Goal: Navigation & Orientation: Find specific page/section

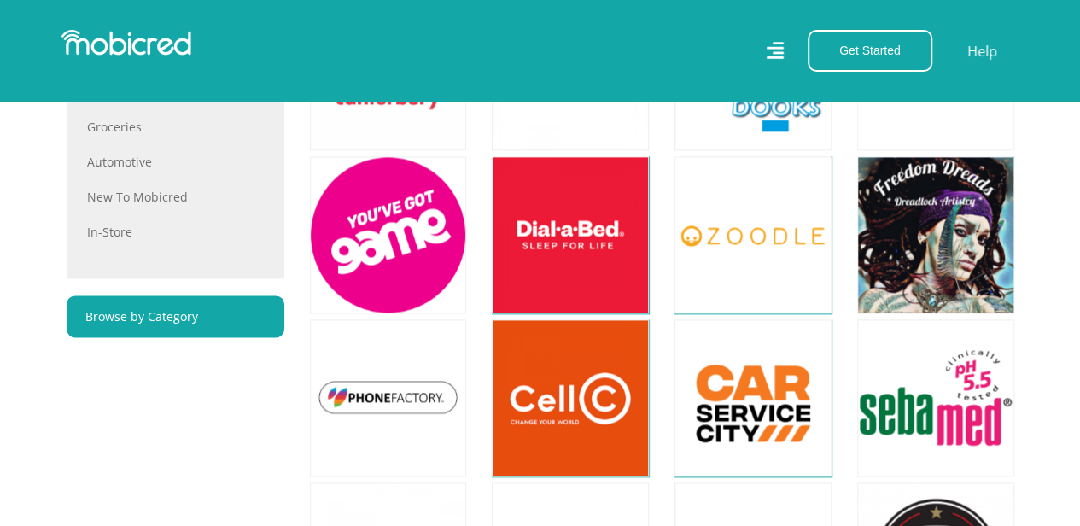
scroll to position [1120, 0]
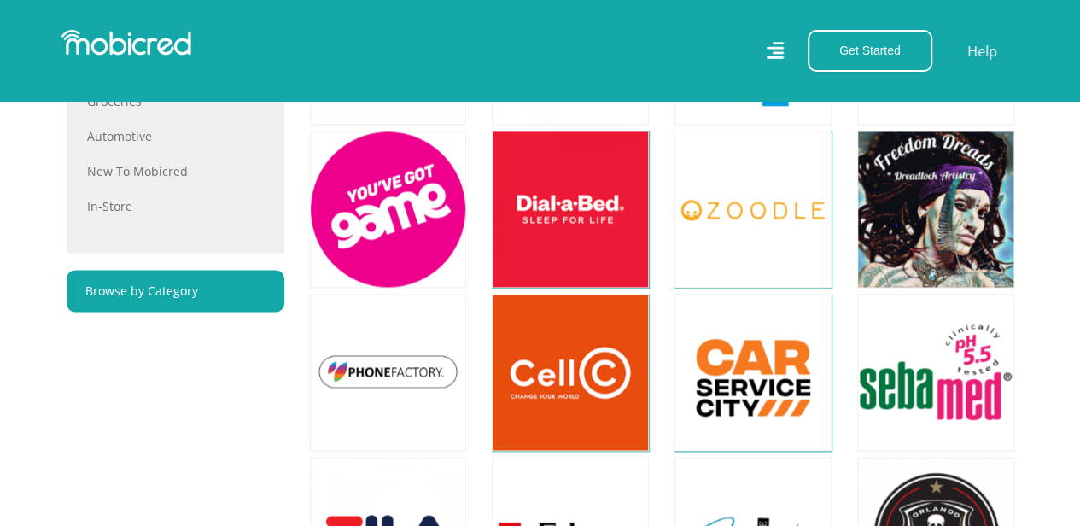
drag, startPoint x: 1087, startPoint y: 44, endPoint x: 1068, endPoint y: 233, distance: 189.6
click at [1068, 233] on html "Stores Categories Mall About Us For Merchants For Developers Help Sign Up Sign …" at bounding box center [540, 372] width 1080 height 2981
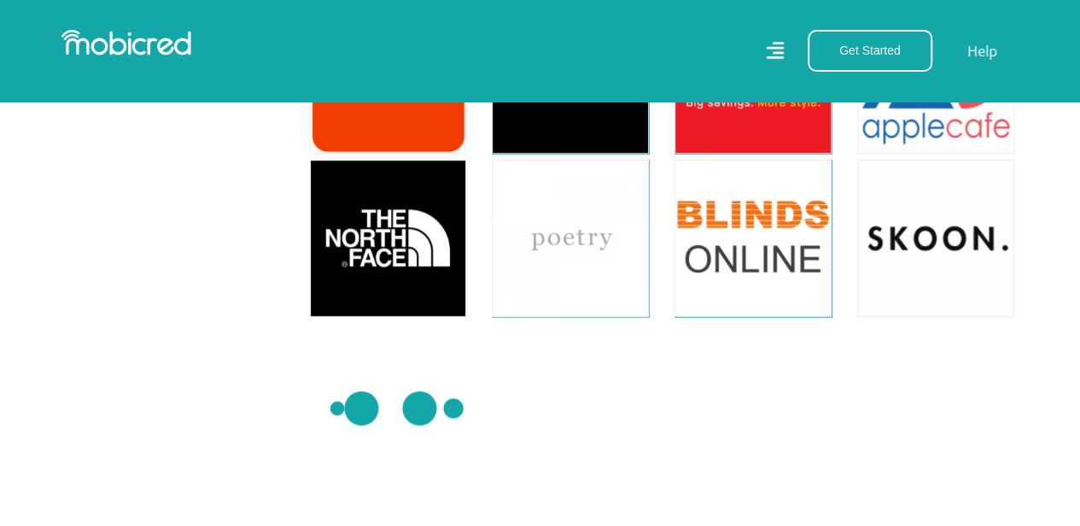
scroll to position [3862, 0]
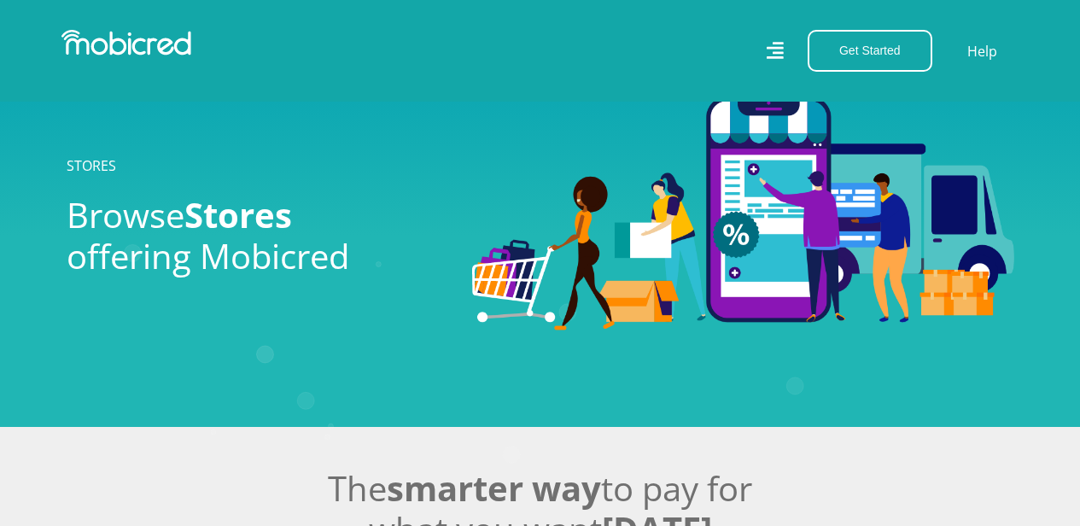
scroll to position [3862, 0]
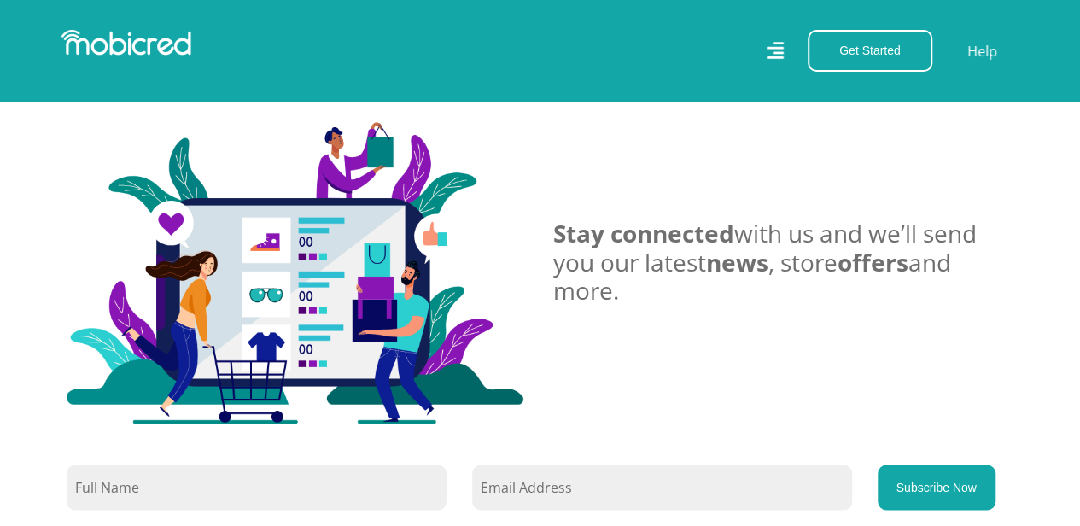
scroll to position [4385, 0]
